Goal: Transaction & Acquisition: Book appointment/travel/reservation

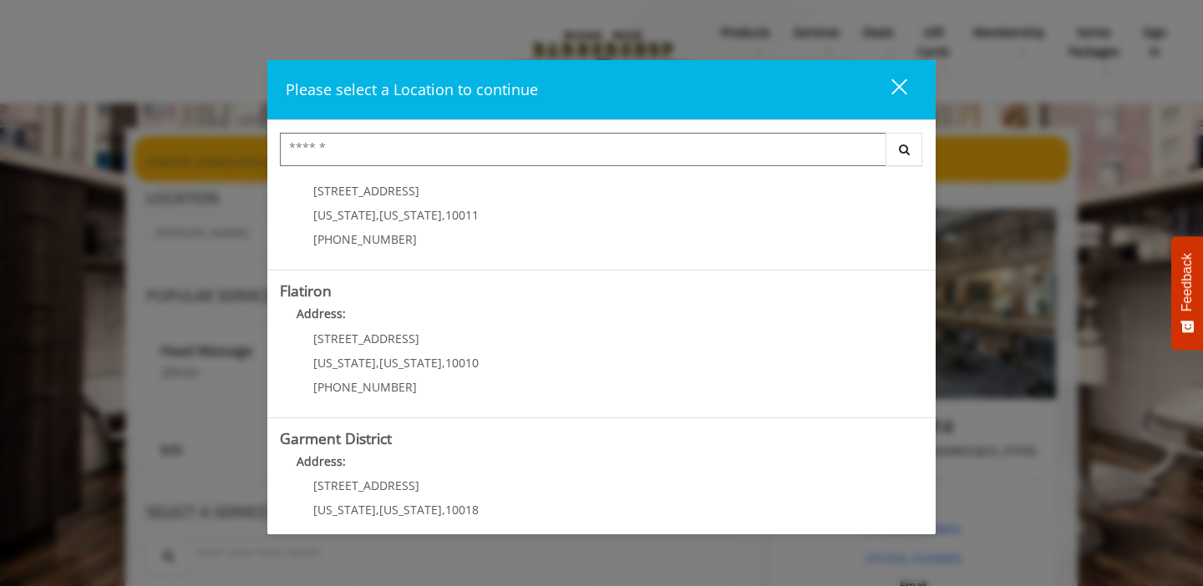
scroll to position [386, 0]
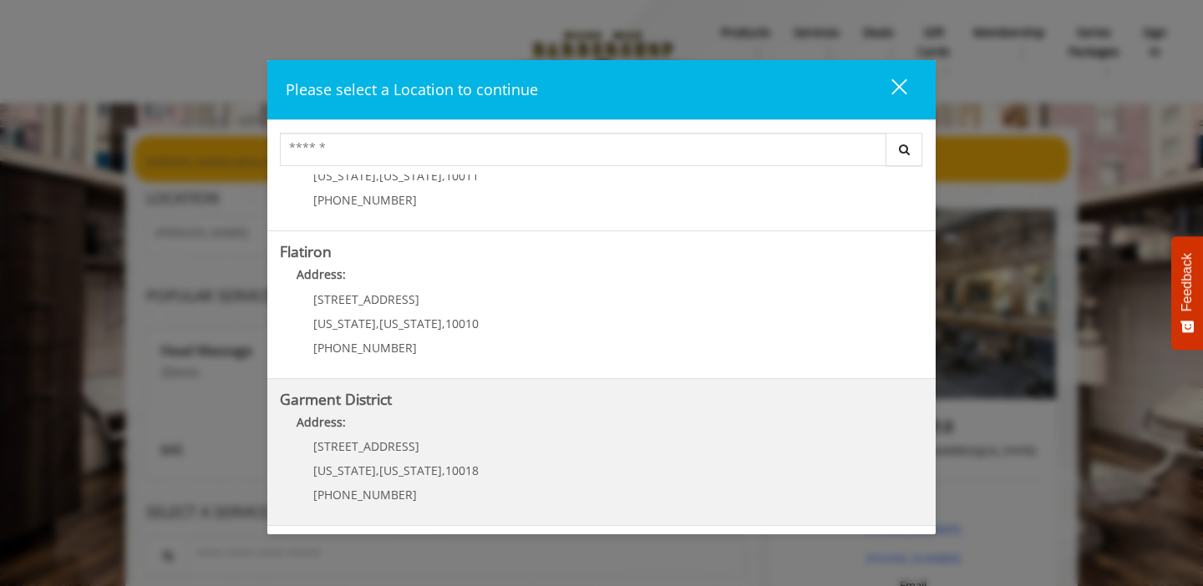
click at [459, 442] on p "1400 Broadway" at bounding box center [395, 446] width 165 height 13
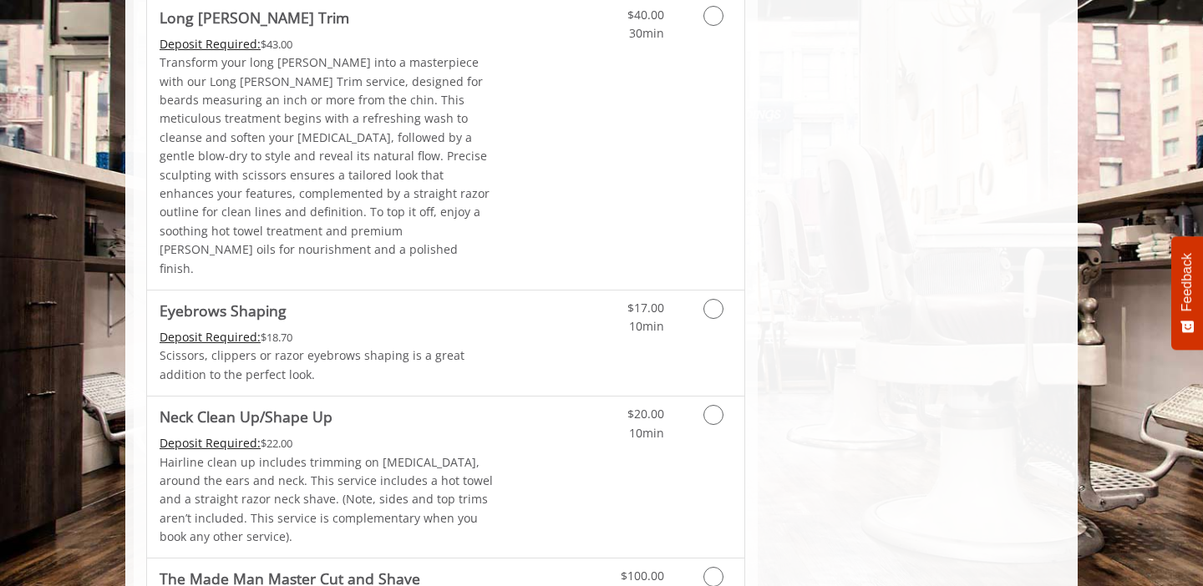
scroll to position [2417, 0]
click at [714, 403] on icon "Grooming services" at bounding box center [713, 413] width 20 height 20
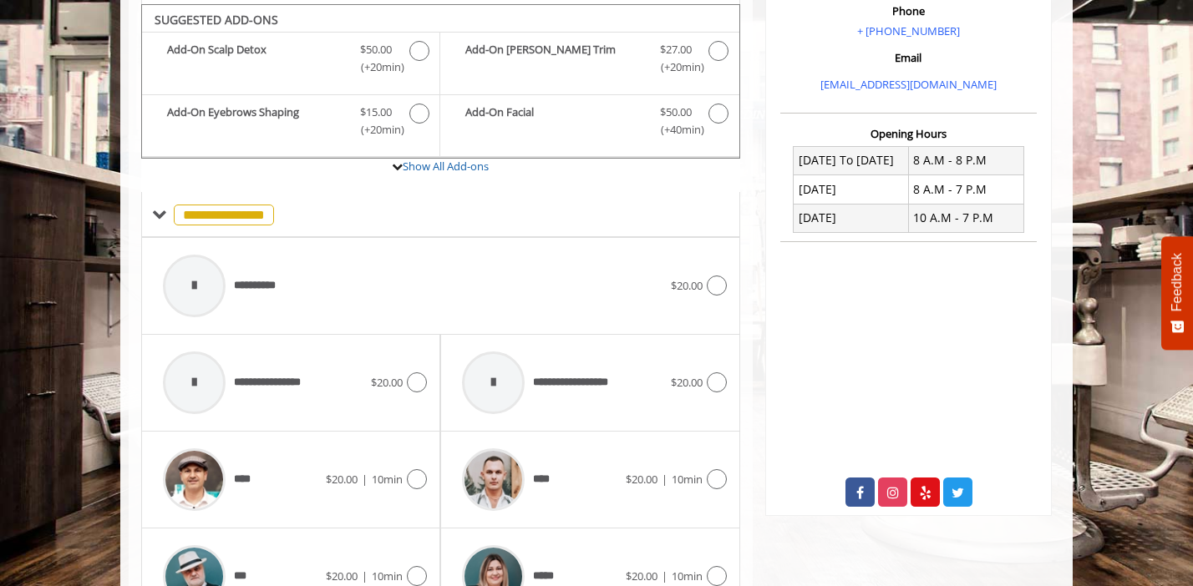
scroll to position [526, 0]
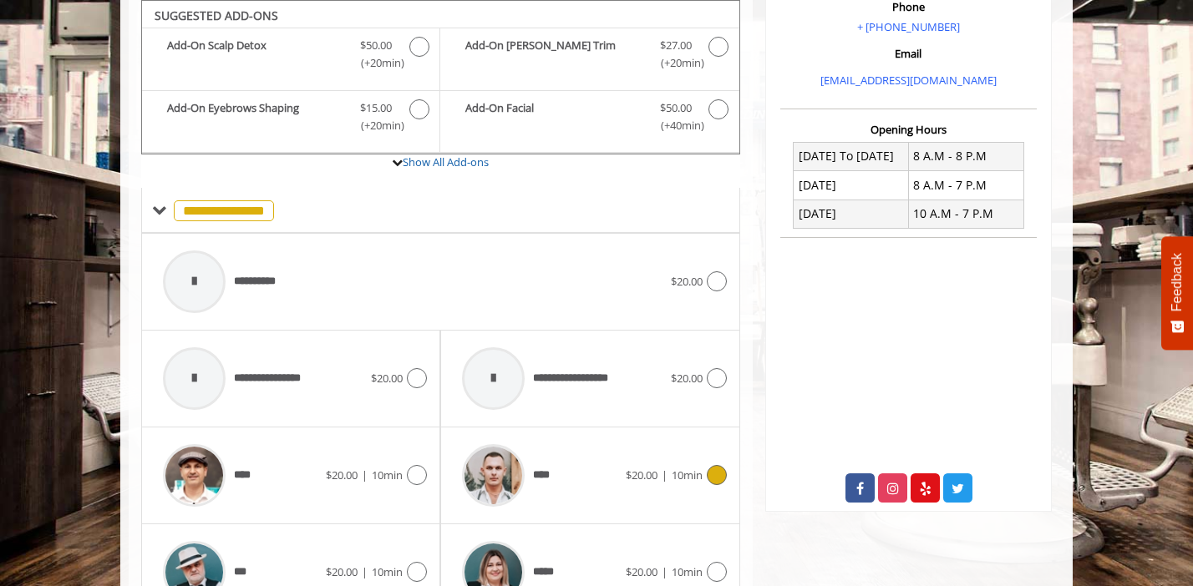
click at [718, 477] on icon at bounding box center [717, 475] width 20 height 20
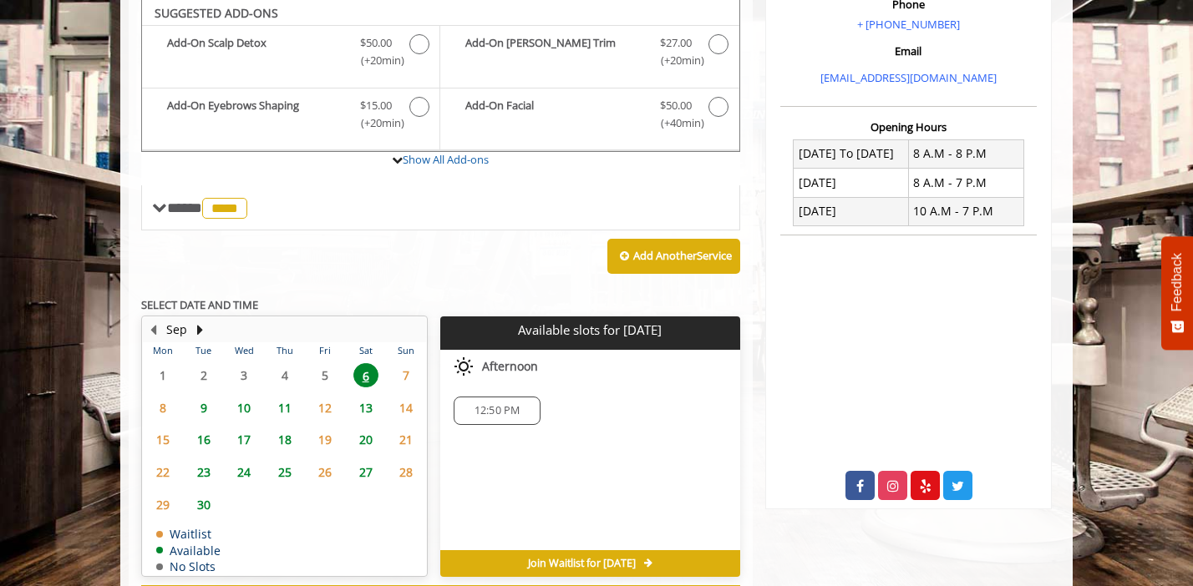
scroll to position [527, 0]
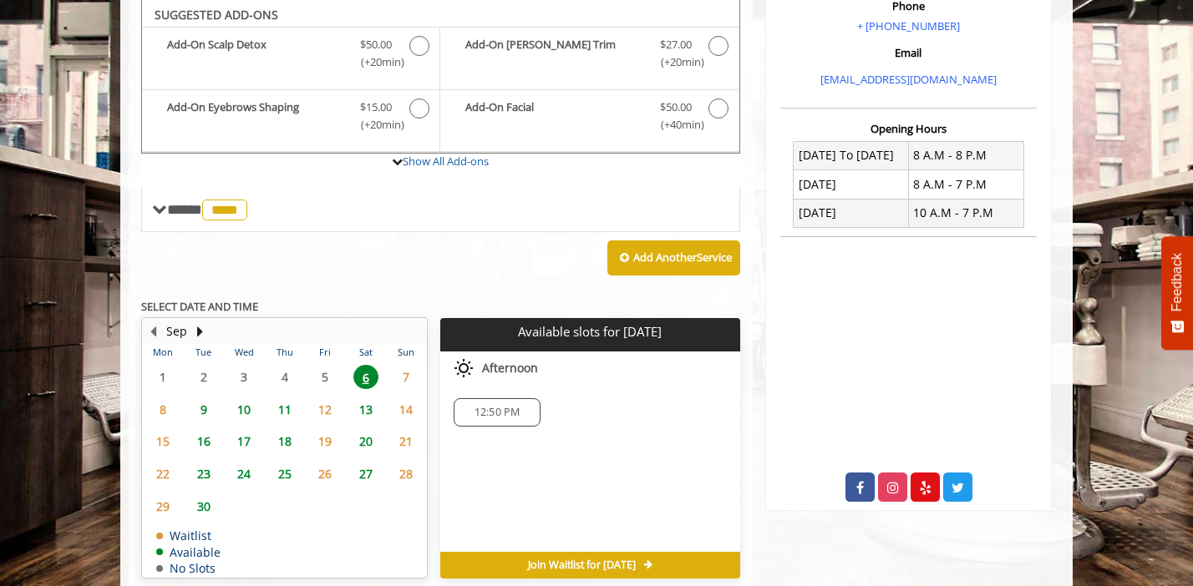
click at [244, 409] on span "10" at bounding box center [243, 410] width 25 height 24
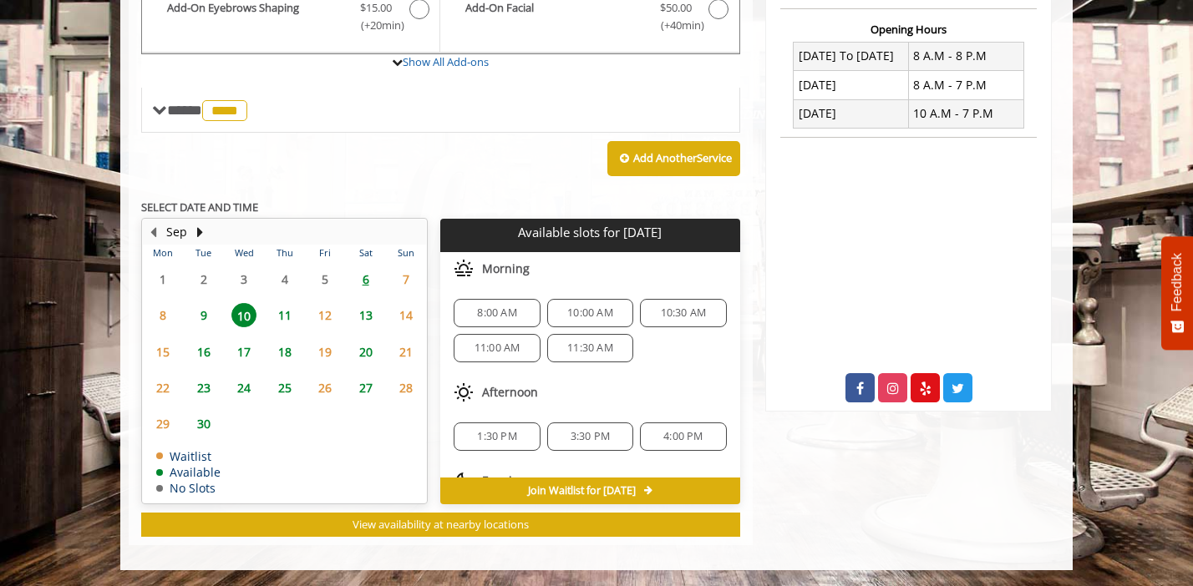
scroll to position [75, 0]
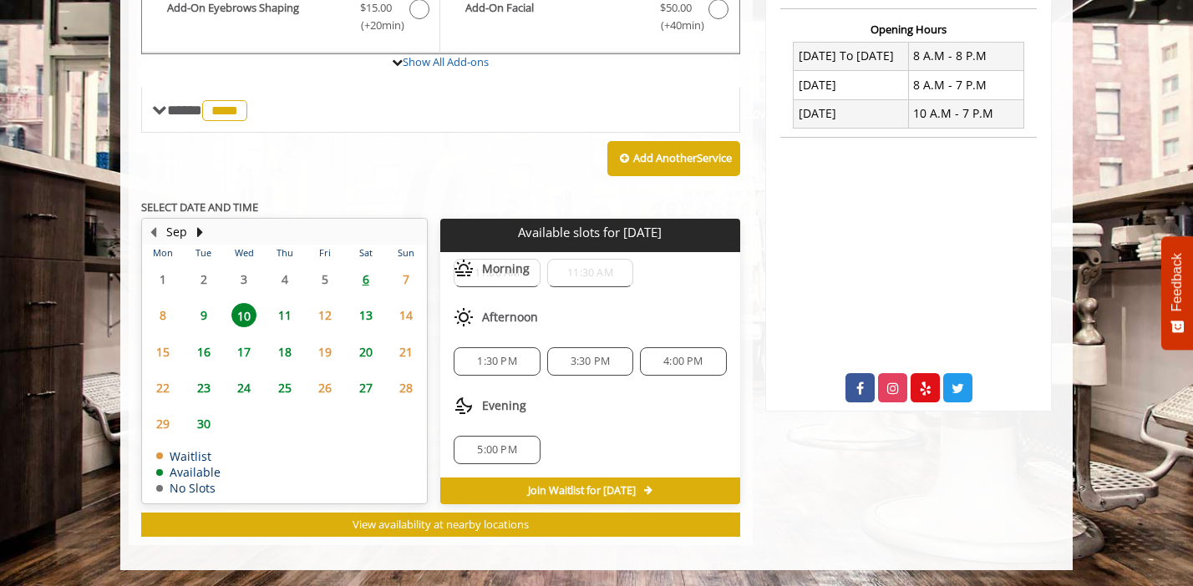
click at [287, 307] on span "11" at bounding box center [284, 315] width 25 height 24
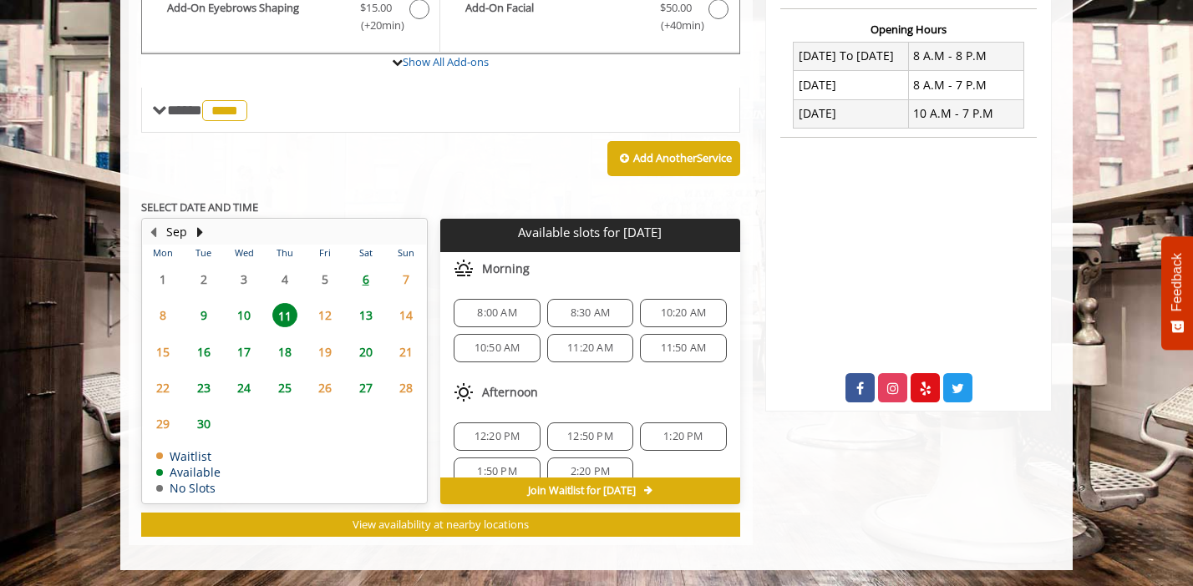
scroll to position [110, 0]
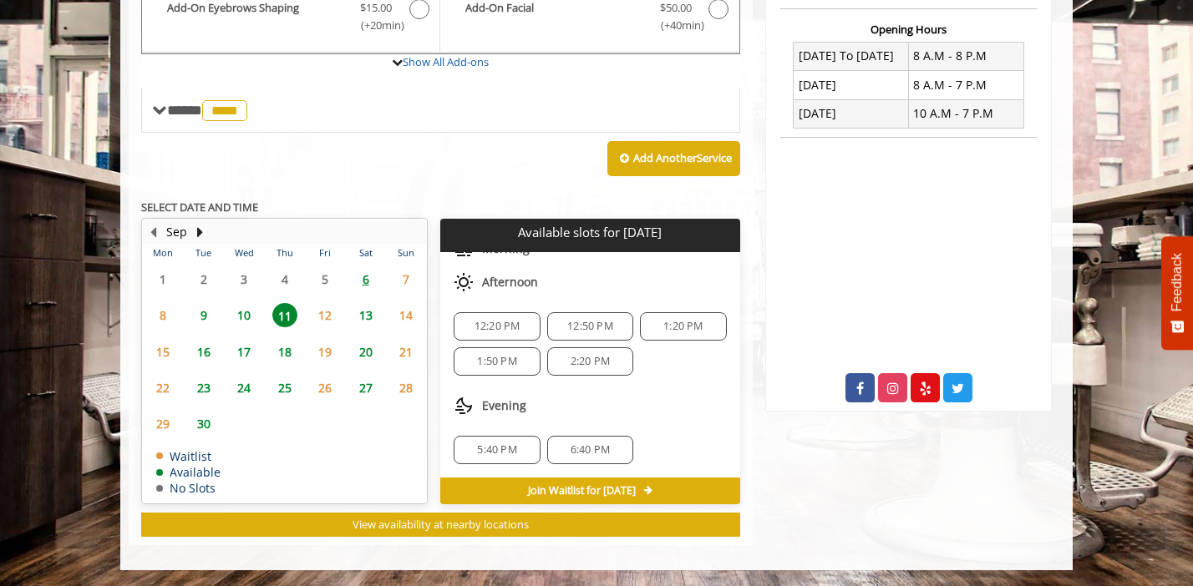
click at [240, 309] on span "10" at bounding box center [243, 315] width 25 height 24
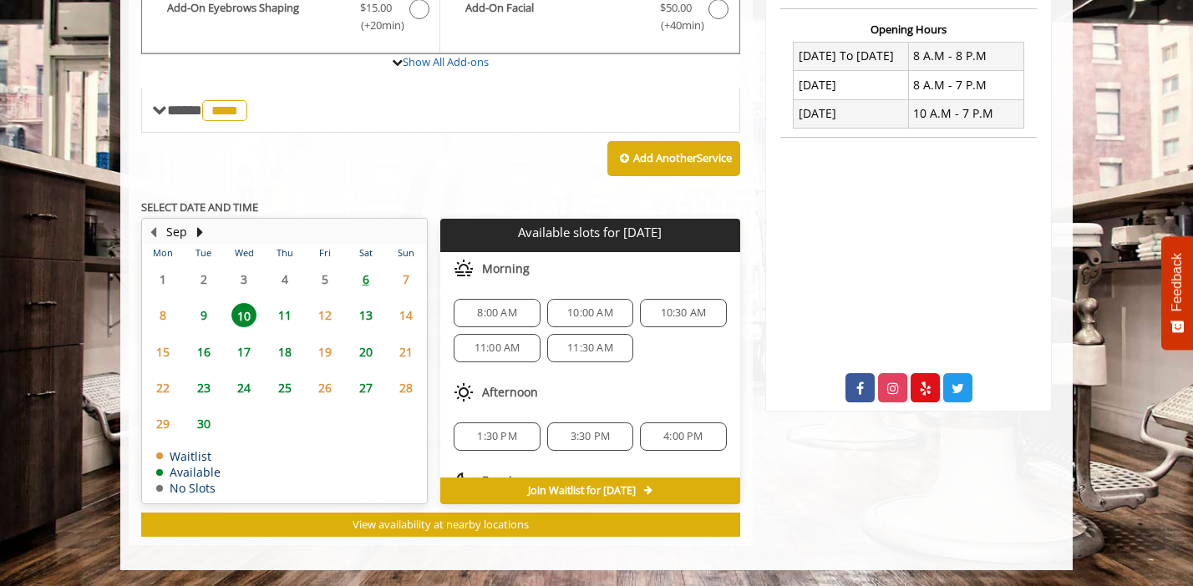
scroll to position [75, 0]
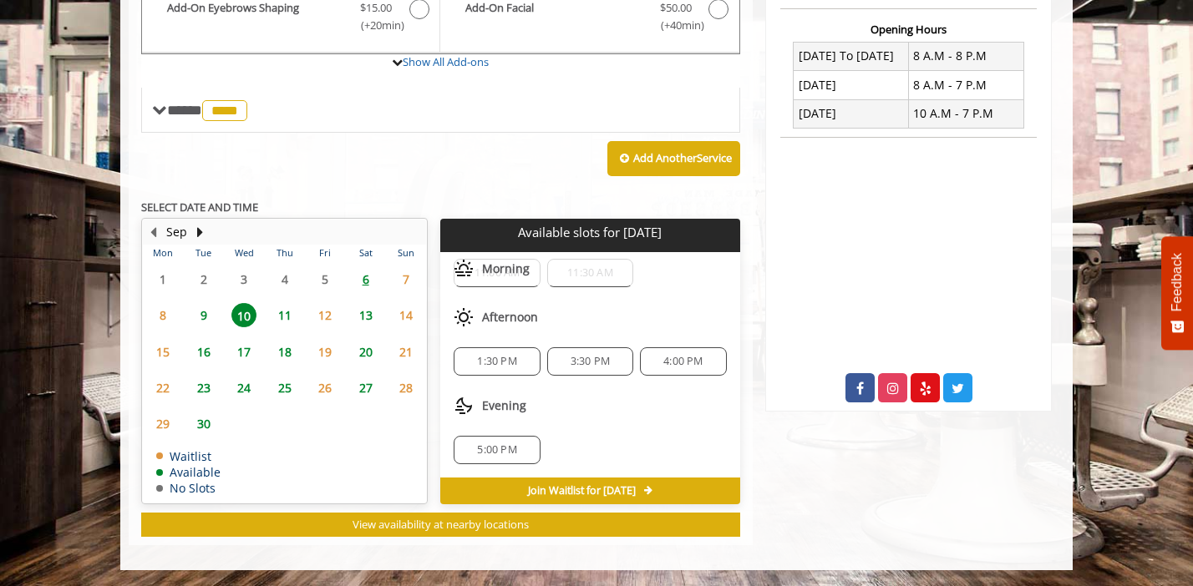
click at [509, 456] on span "5:00 PM" at bounding box center [496, 450] width 39 height 13
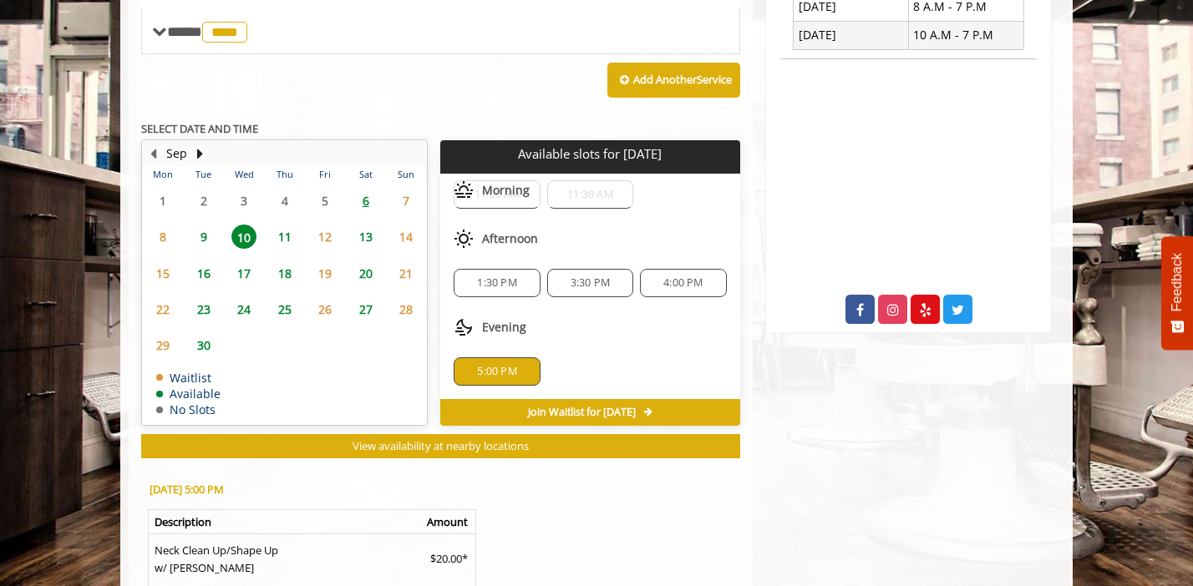
scroll to position [928, 0]
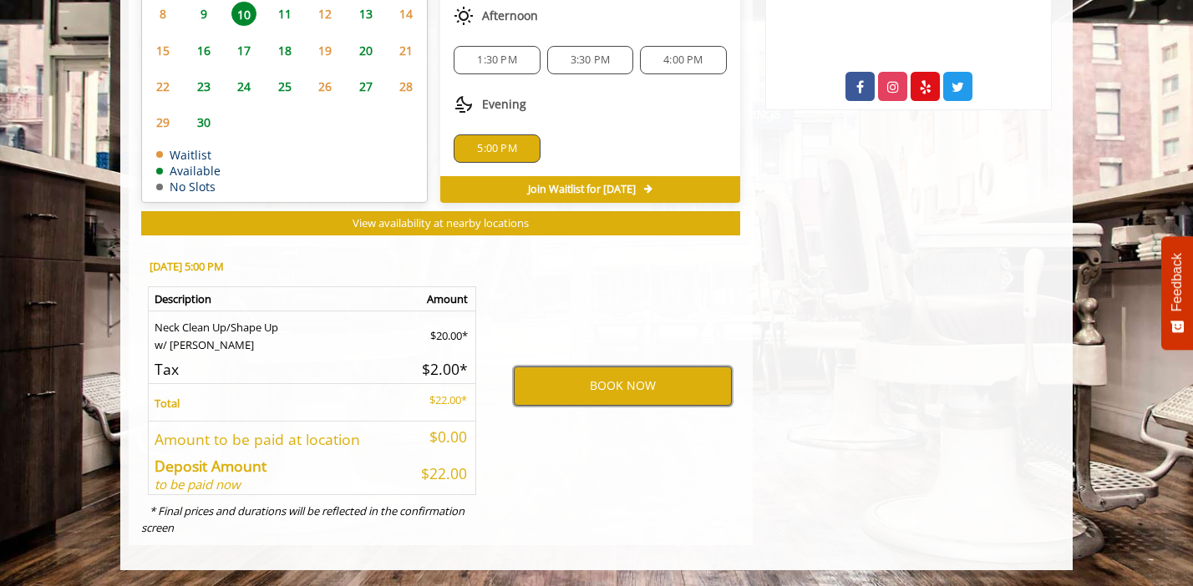
click at [600, 386] on button "BOOK NOW" at bounding box center [623, 386] width 218 height 38
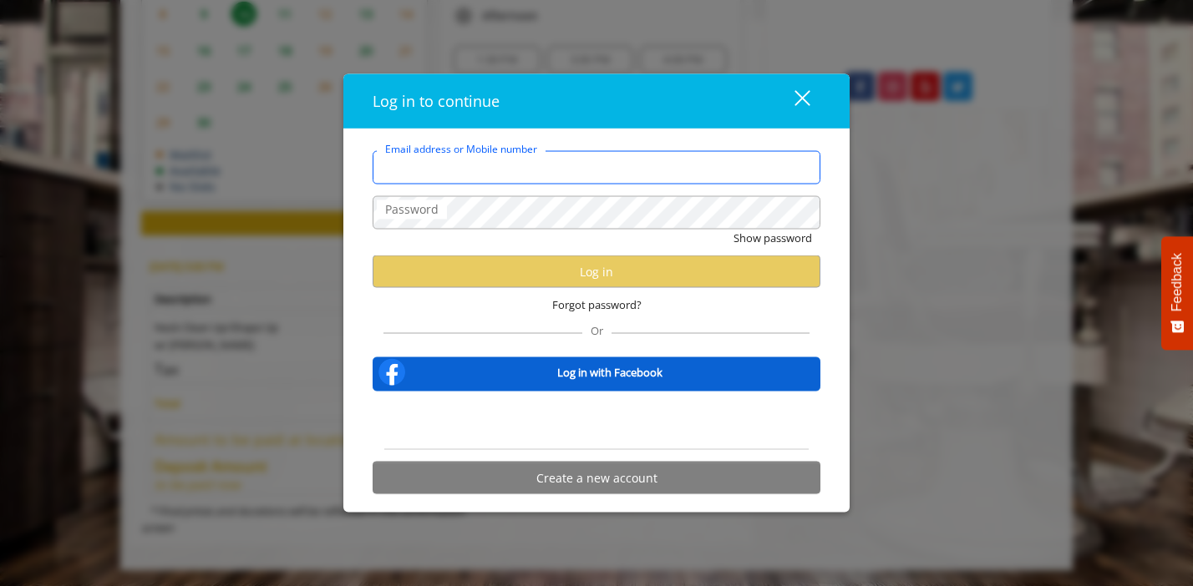
type input "**********"
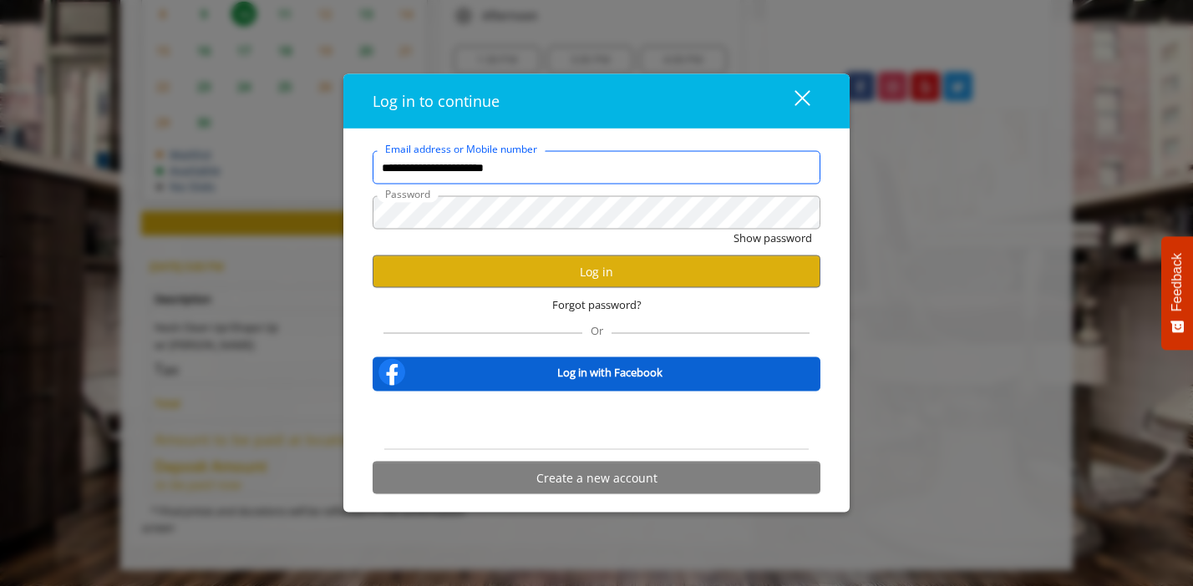
scroll to position [0, 0]
click at [525, 270] on button "Log in" at bounding box center [597, 272] width 448 height 33
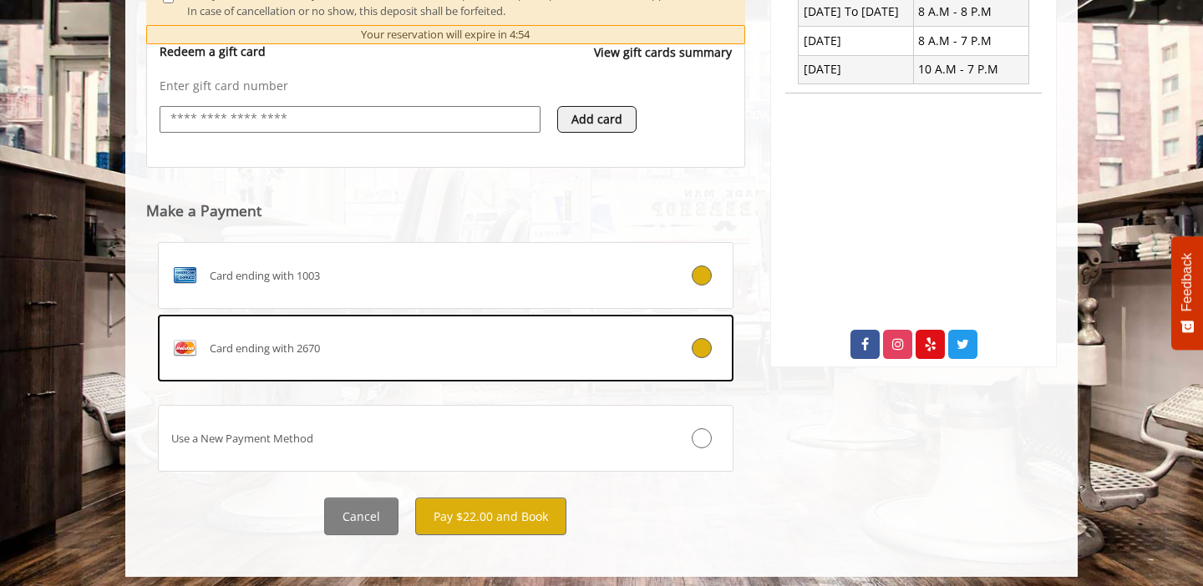
scroll to position [672, 0]
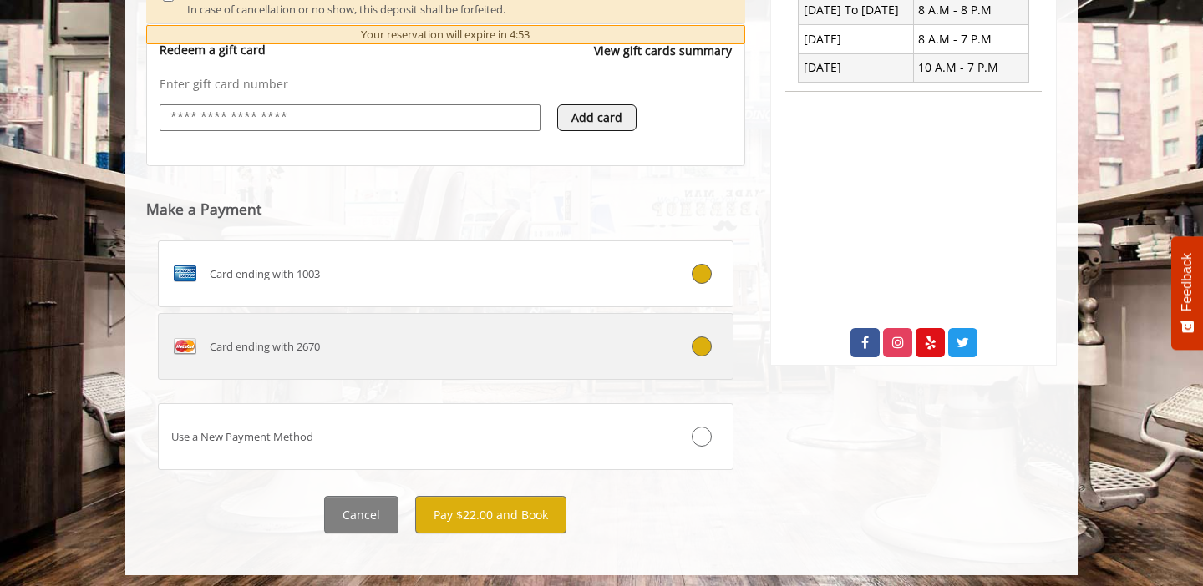
click at [710, 356] on div at bounding box center [684, 347] width 95 height 20
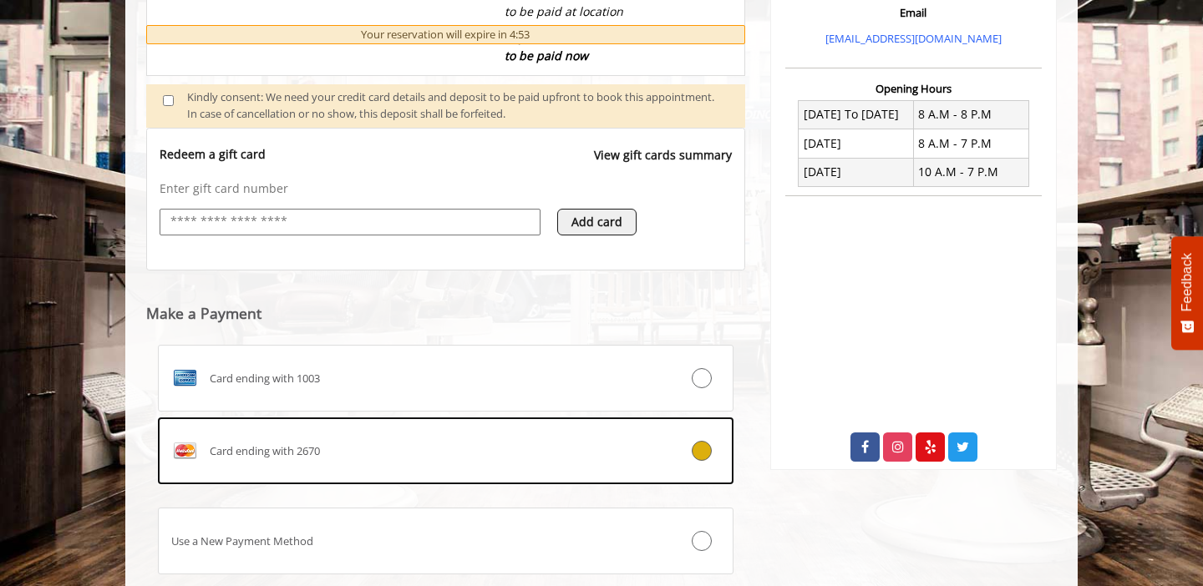
scroll to position [678, 0]
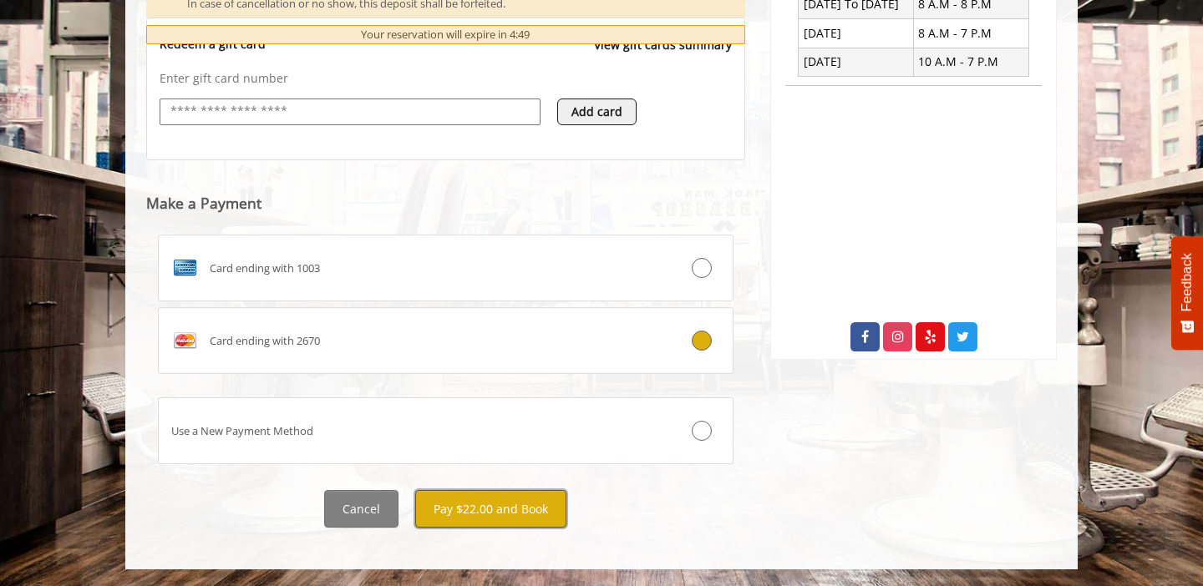
click at [515, 515] on button "Pay $22.00 and Book" at bounding box center [490, 509] width 151 height 38
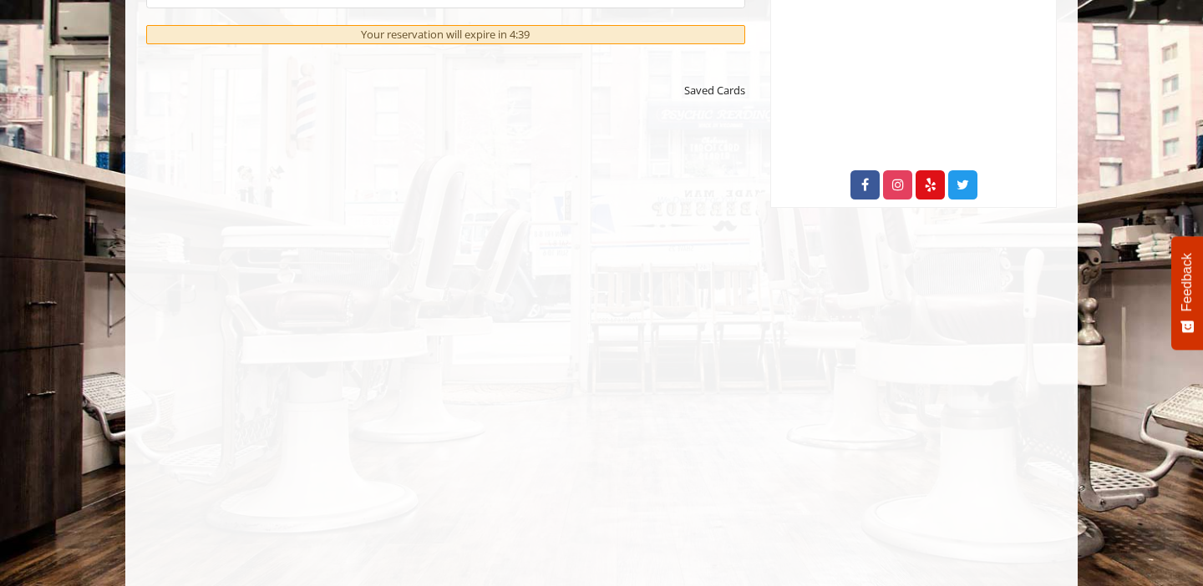
scroll to position [871, 0]
